Goal: Contribute content: Contribute content

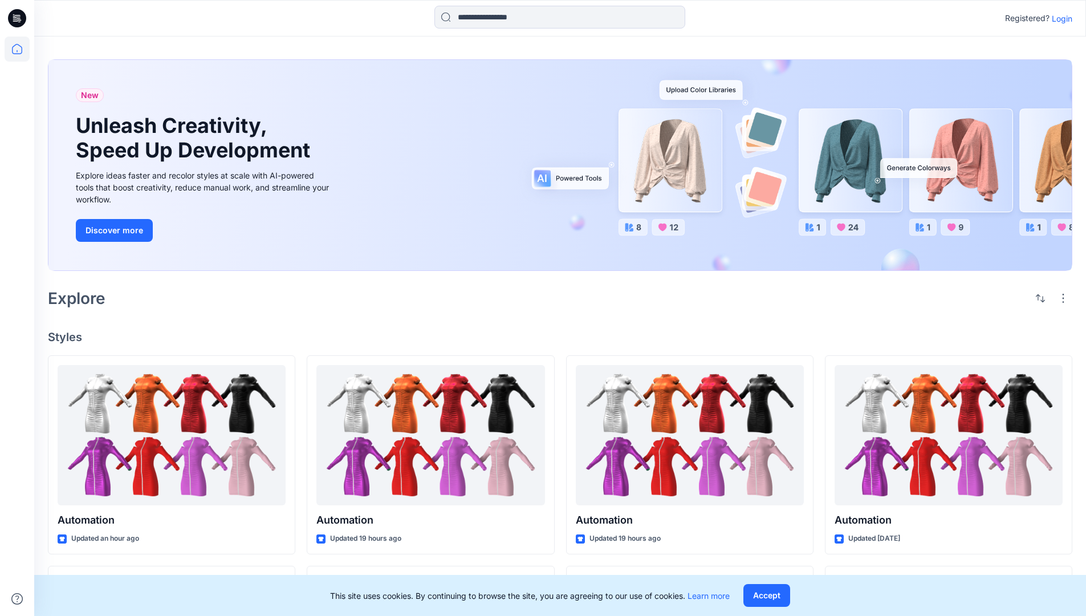
click at [1059, 18] on p "Login" at bounding box center [1062, 19] width 21 height 12
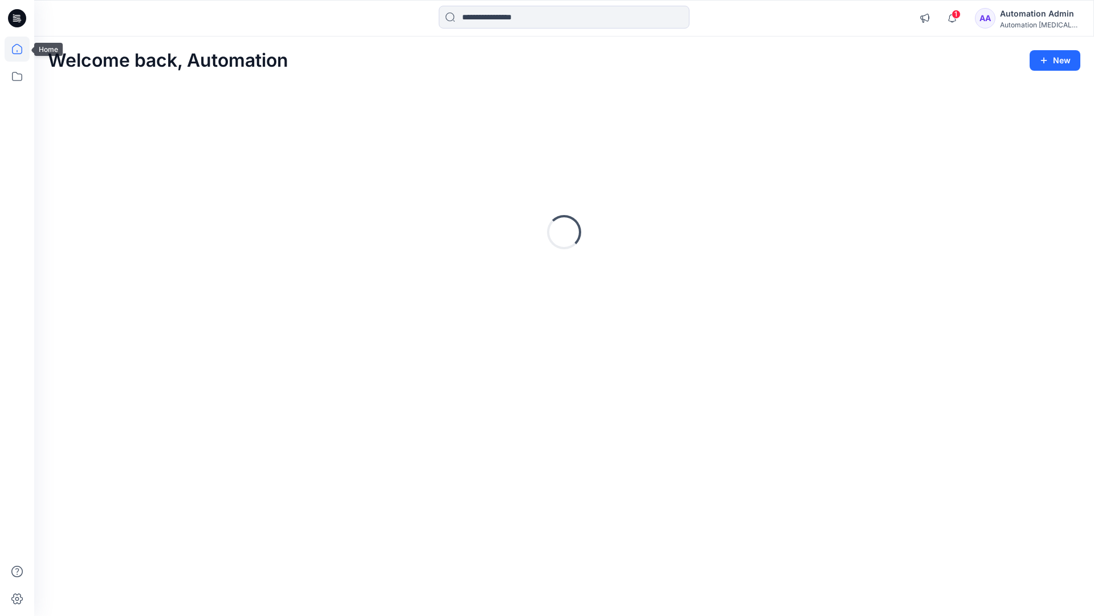
click at [22, 49] on icon at bounding box center [17, 49] width 10 height 10
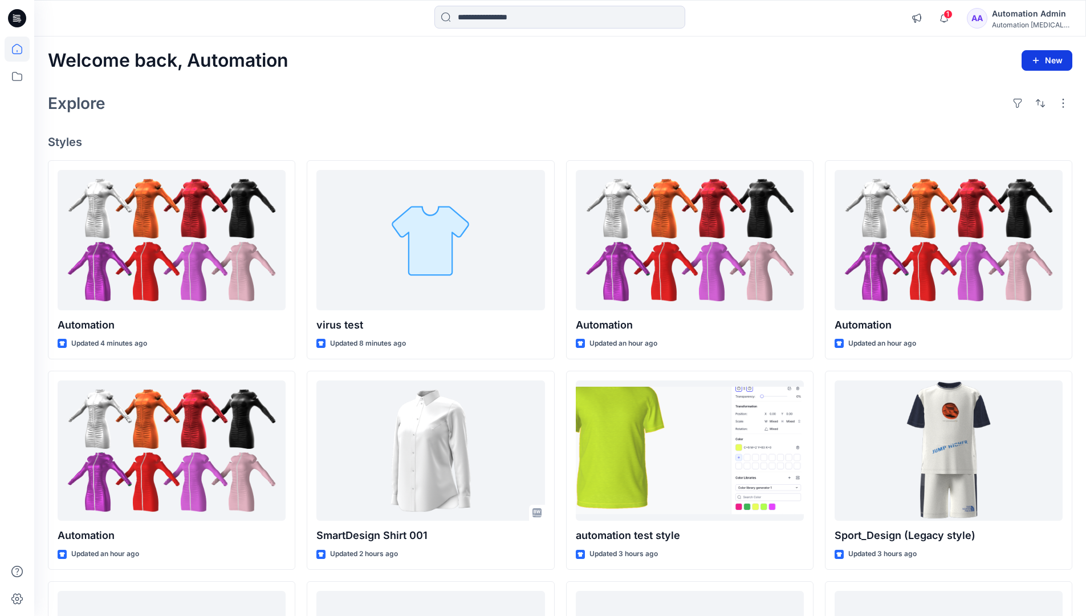
click at [1037, 54] on button "New" at bounding box center [1046, 60] width 51 height 21
click at [1010, 88] on p "New Style" at bounding box center [1011, 89] width 38 height 14
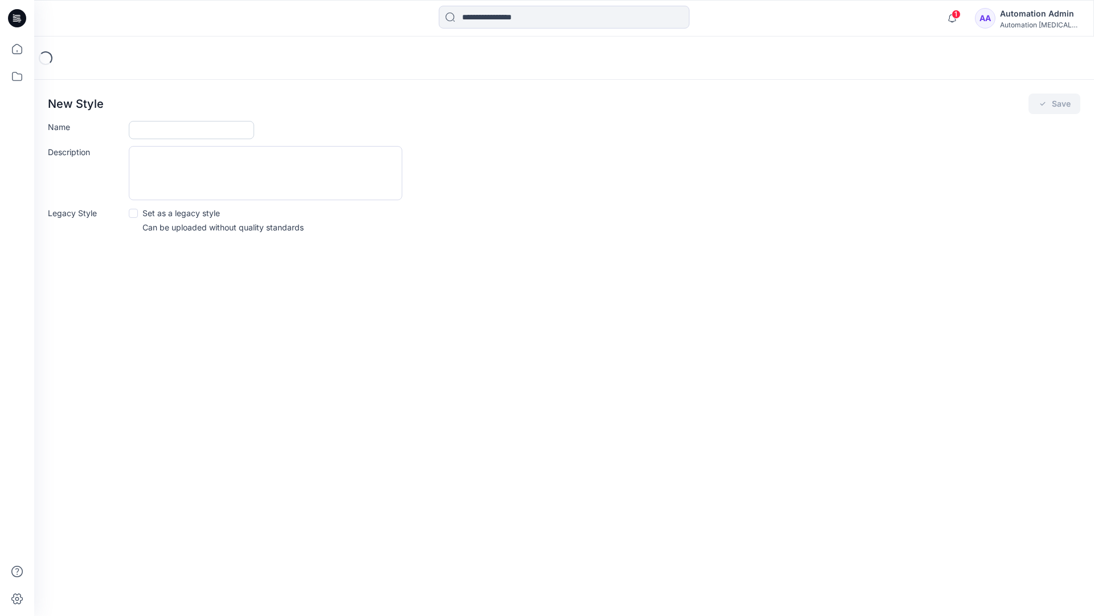
click at [148, 131] on input "Name" at bounding box center [191, 130] width 125 height 18
type input "**********"
click at [1052, 105] on button "Save" at bounding box center [1055, 103] width 52 height 21
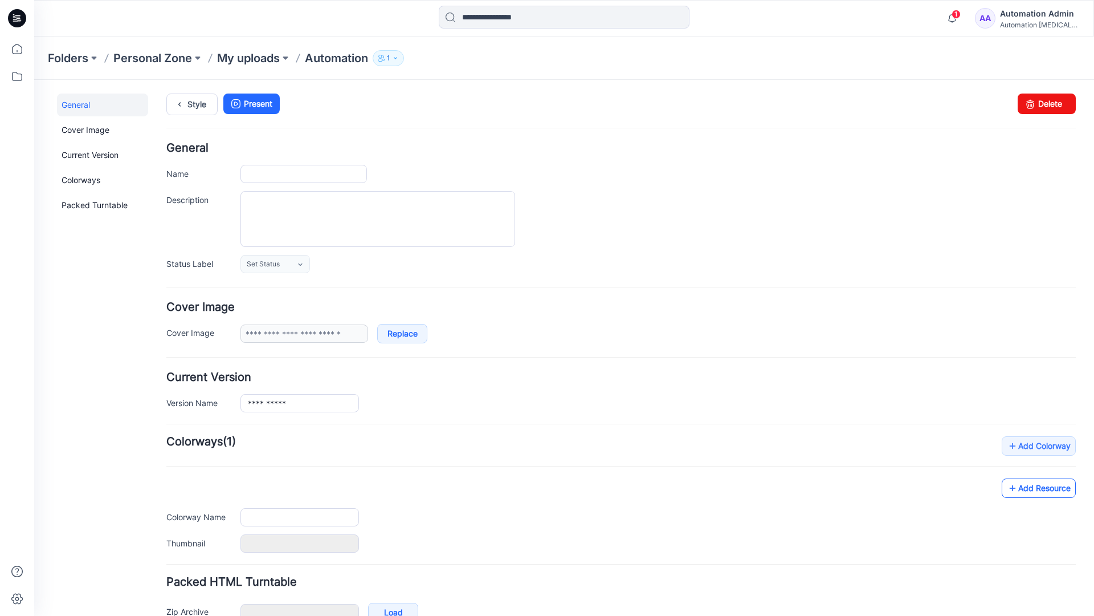
click at [1048, 491] on link "Add Resource" at bounding box center [1039, 487] width 74 height 19
type input "**********"
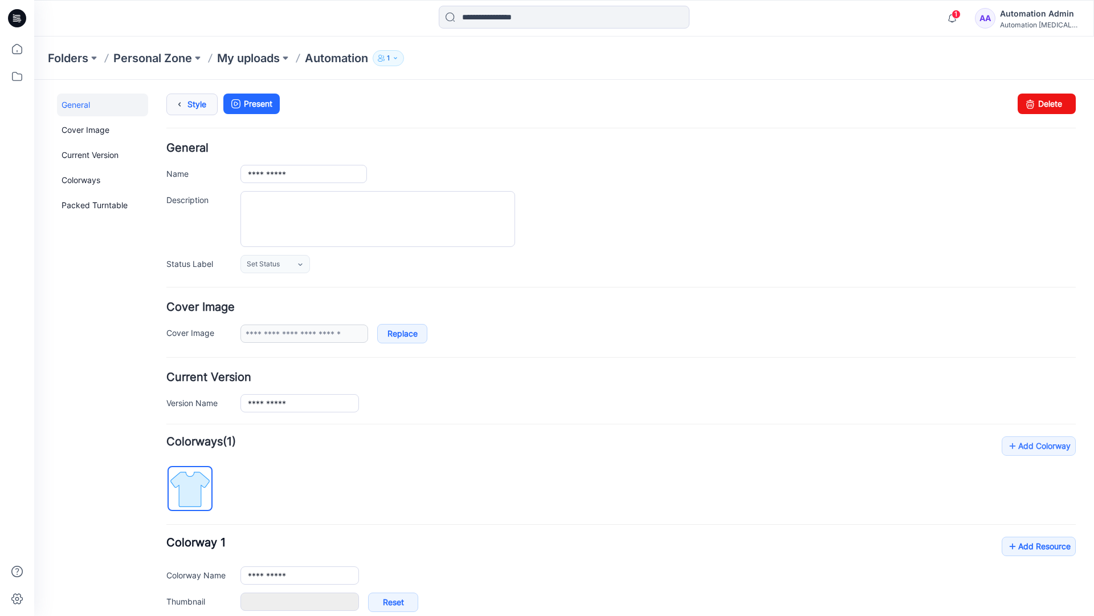
click at [193, 103] on link "Style" at bounding box center [191, 104] width 51 height 22
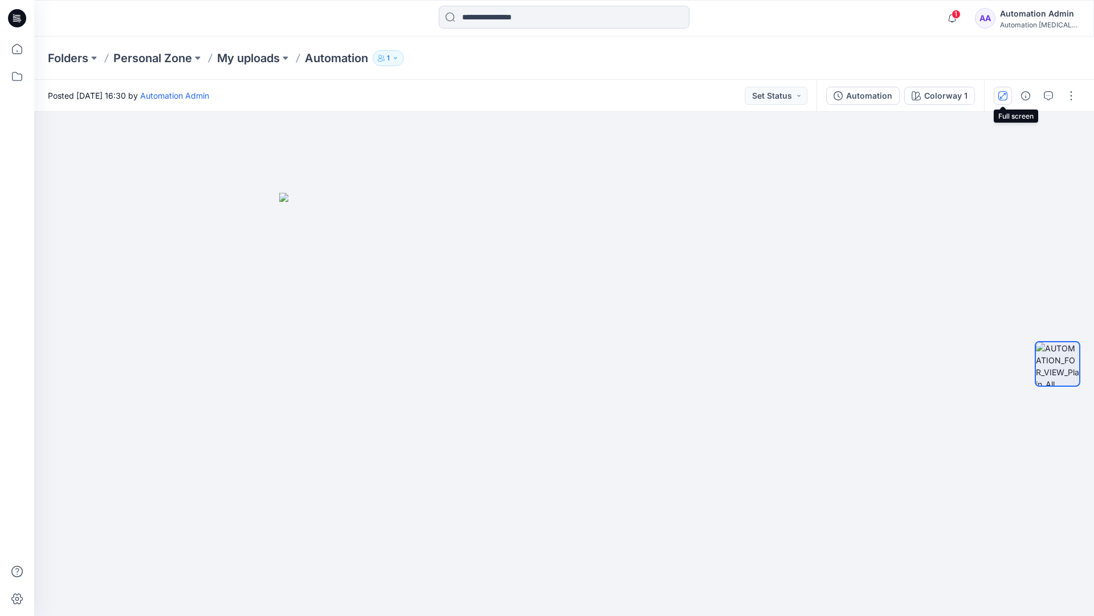
click at [1005, 93] on icon "button" at bounding box center [1003, 95] width 6 height 6
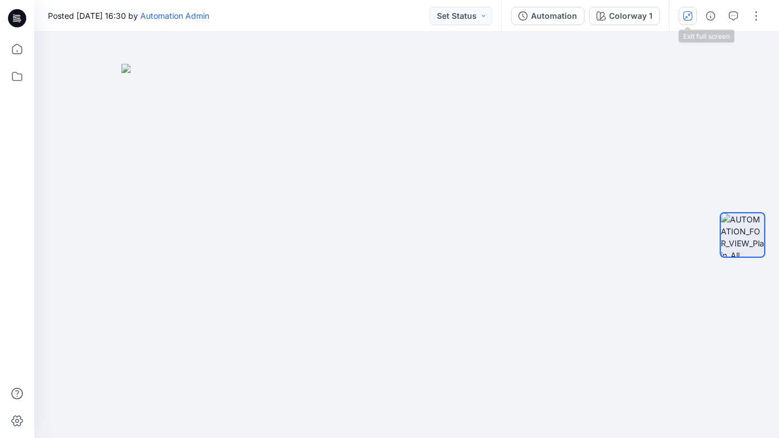
click at [686, 20] on button "button" at bounding box center [687, 16] width 18 height 18
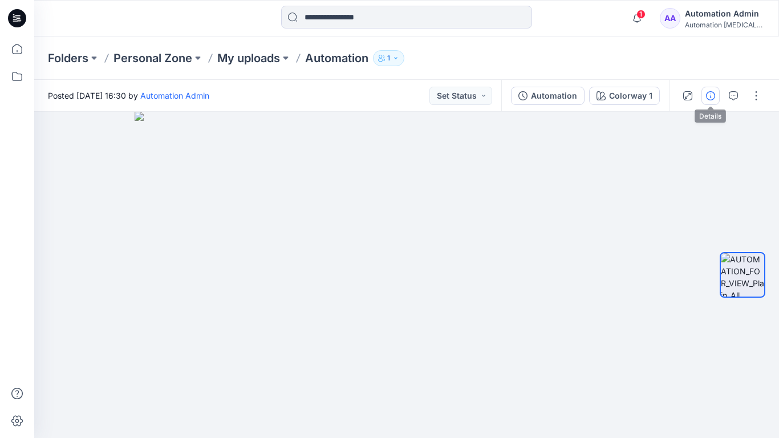
click at [708, 96] on icon "button" at bounding box center [710, 95] width 9 height 9
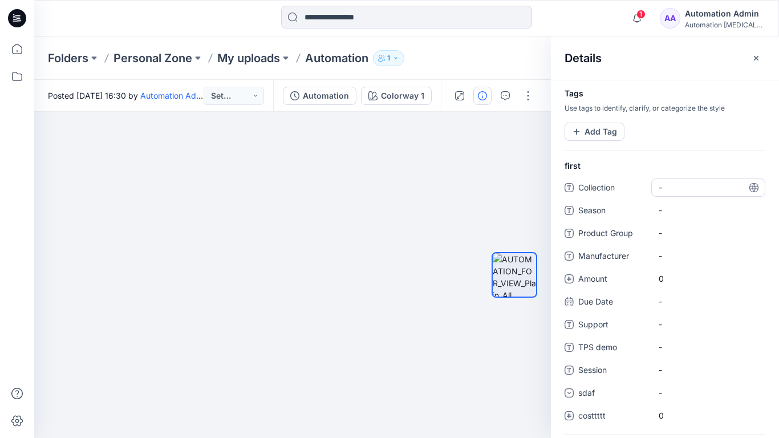
click at [671, 185] on span "-" at bounding box center [707, 187] width 99 height 12
type textarea "**********"
click at [518, 188] on div at bounding box center [514, 275] width 46 height 186
click at [694, 190] on span "dsfdsfsdfsdfsd" at bounding box center [707, 187] width 99 height 12
type textarea "*"
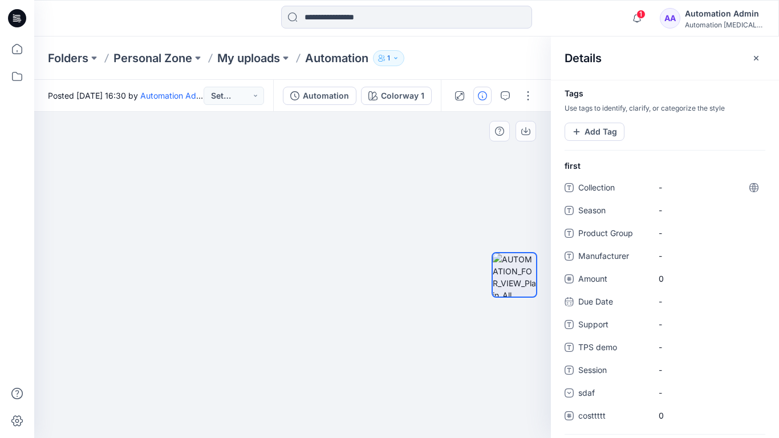
click at [487, 182] on div at bounding box center [514, 275] width 73 height 186
click at [595, 135] on button "Add Tag" at bounding box center [594, 132] width 60 height 18
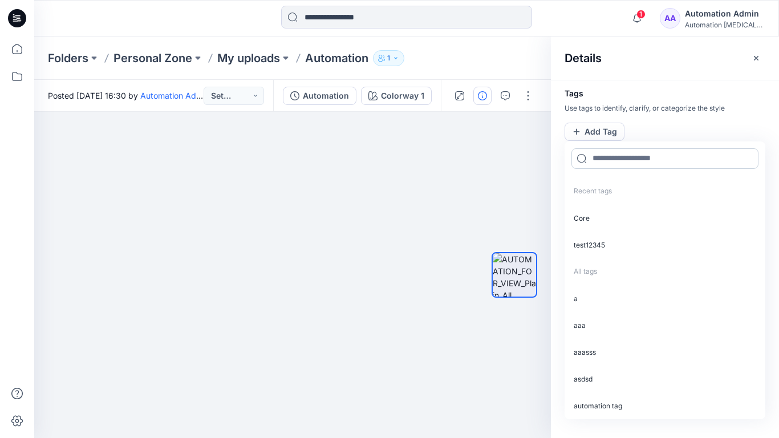
click at [610, 163] on input at bounding box center [664, 158] width 187 height 21
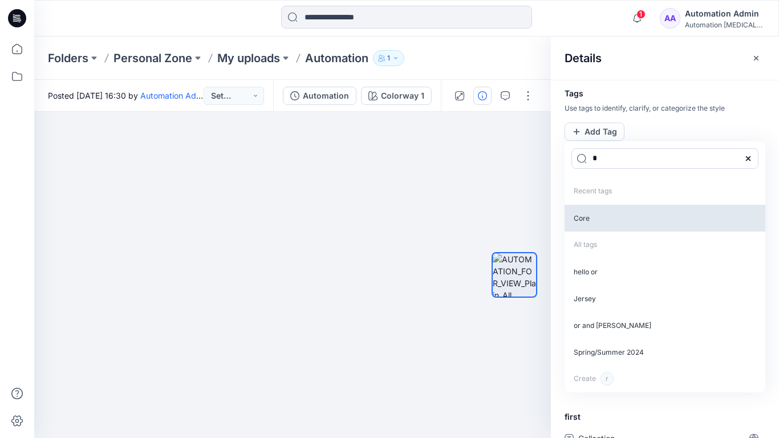
type input "*"
click at [592, 221] on p "Core" at bounding box center [664, 218] width 201 height 27
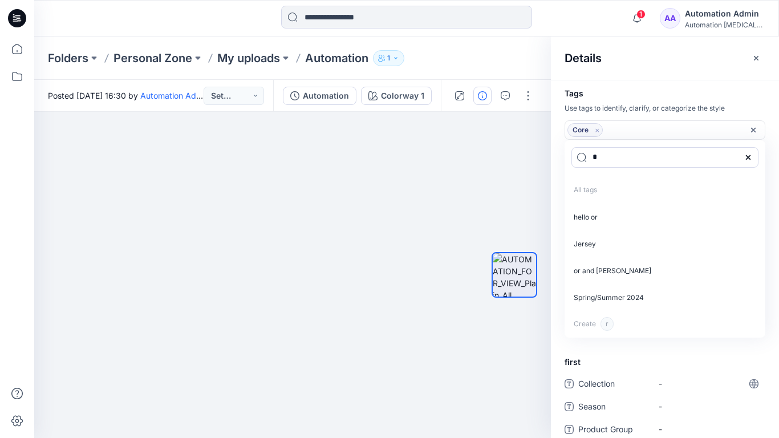
click at [597, 131] on icon "Remove tag" at bounding box center [597, 130] width 10 height 10
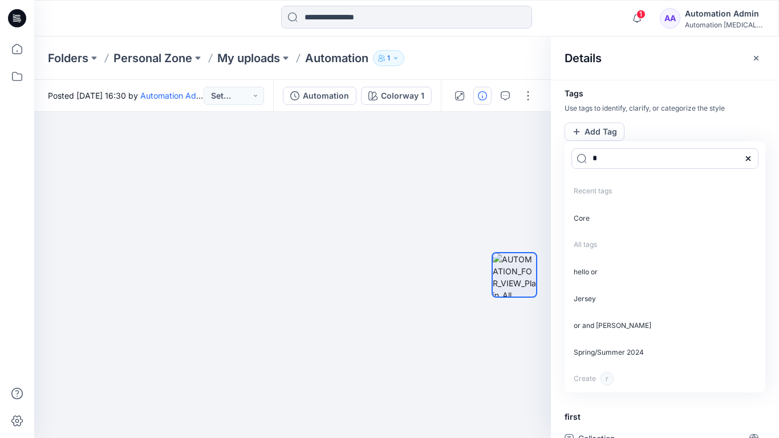
click at [751, 157] on icon at bounding box center [747, 158] width 9 height 9
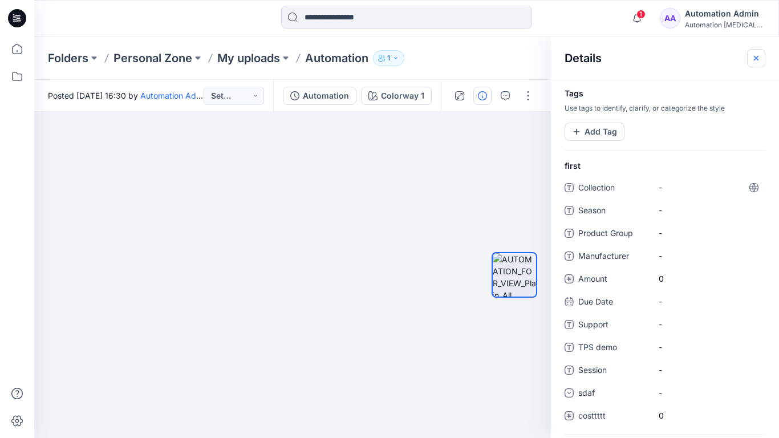
click at [751, 60] on icon "button" at bounding box center [755, 58] width 9 height 9
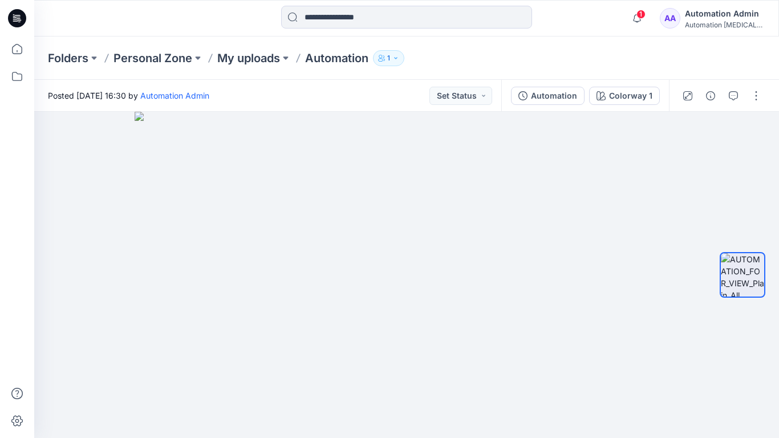
click at [704, 12] on div "Automation Admin" at bounding box center [725, 14] width 80 height 14
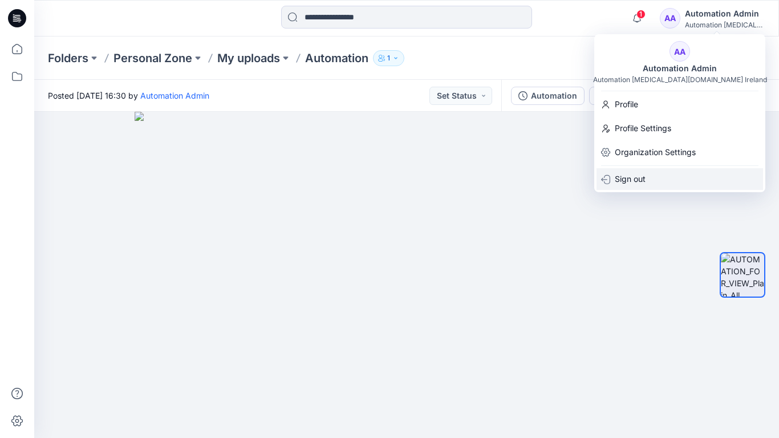
click at [633, 173] on p "Sign out" at bounding box center [629, 179] width 31 height 22
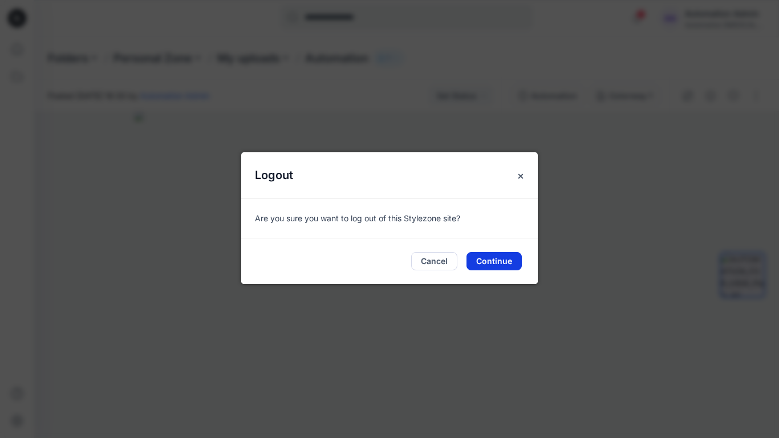
click at [492, 255] on button "Continue" at bounding box center [493, 261] width 55 height 18
